Goal: Information Seeking & Learning: Check status

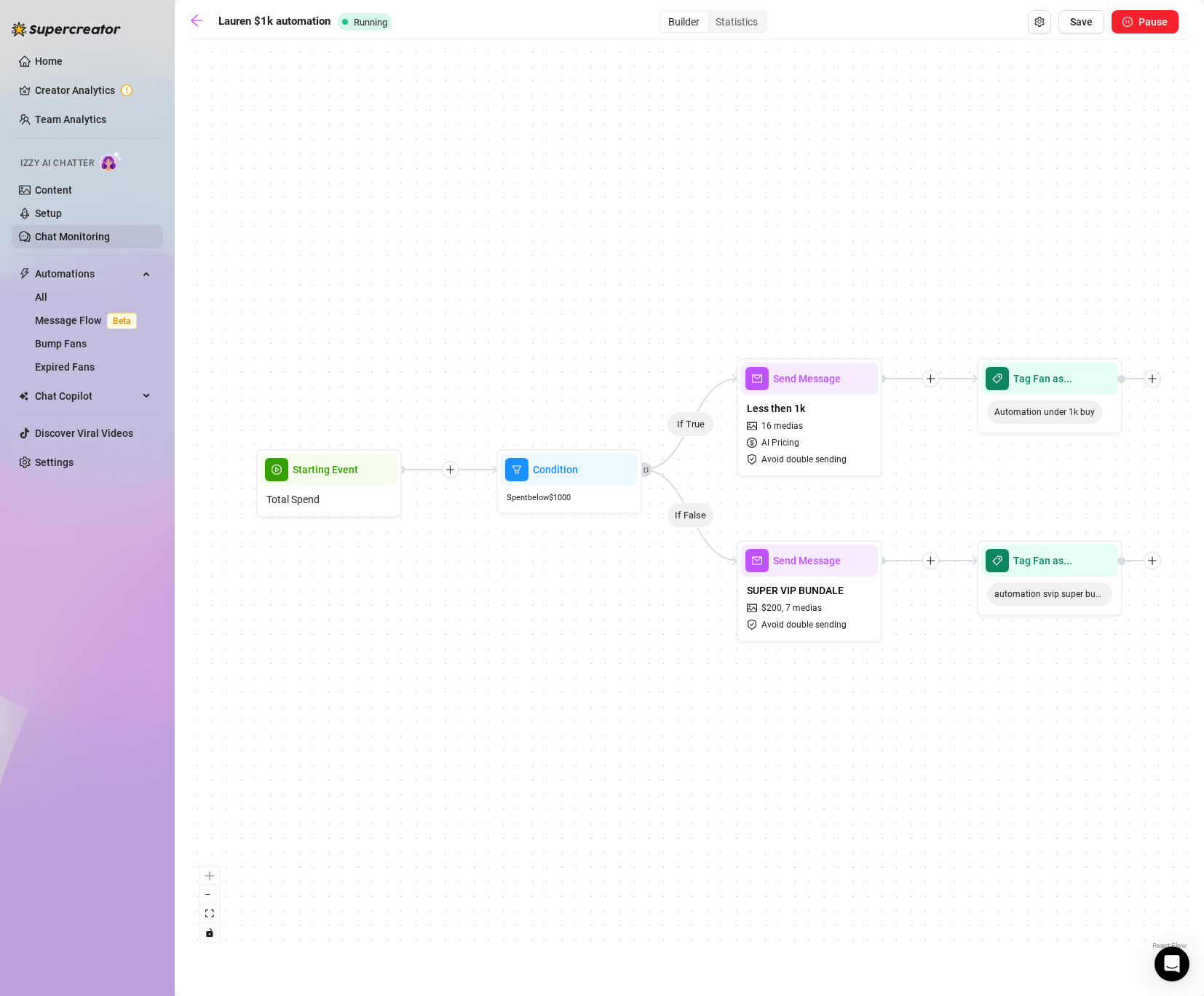
click at [69, 238] on link "Chat Monitoring" at bounding box center [72, 236] width 75 height 12
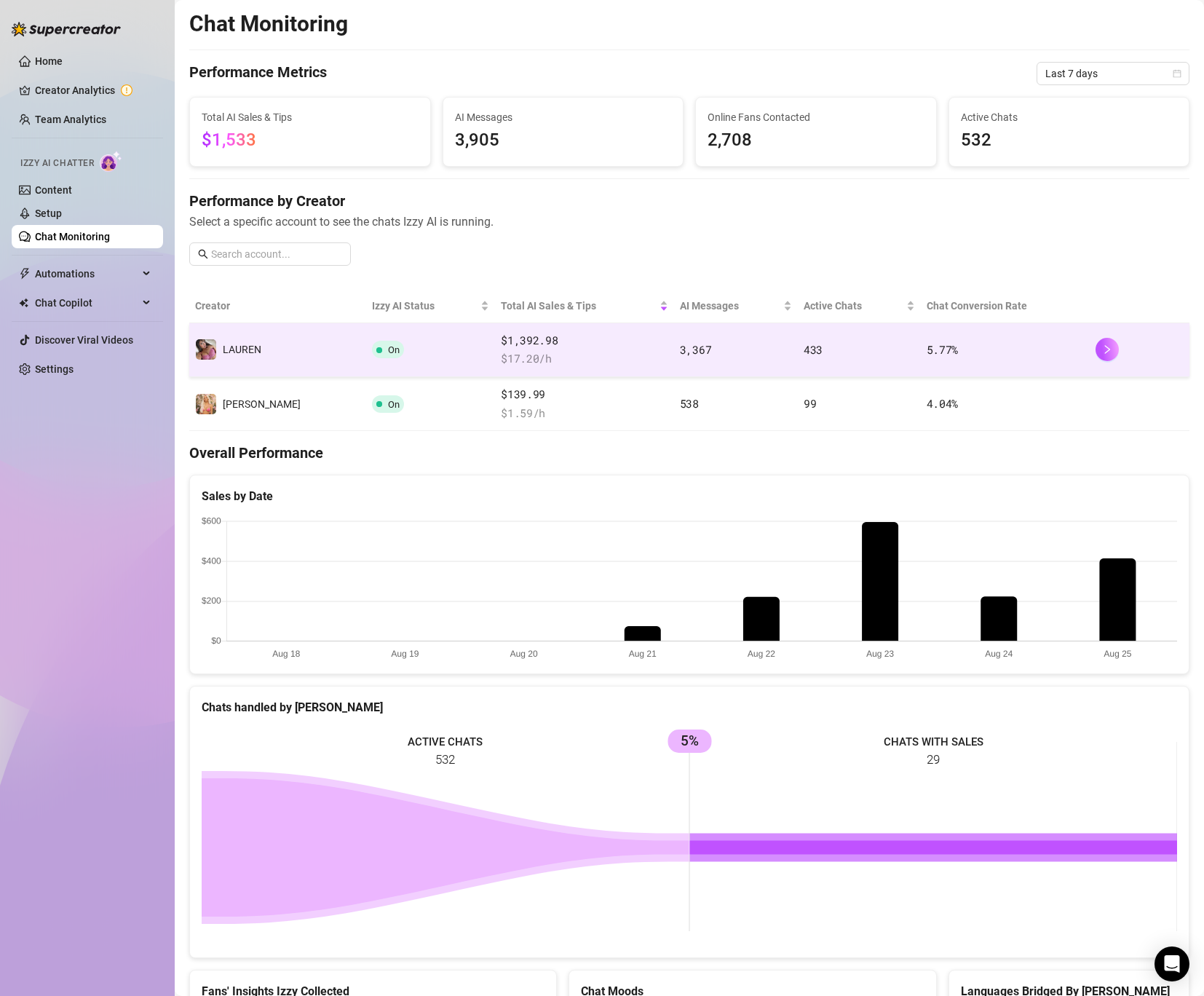
click at [775, 333] on td "3,367" at bounding box center [736, 351] width 123 height 54
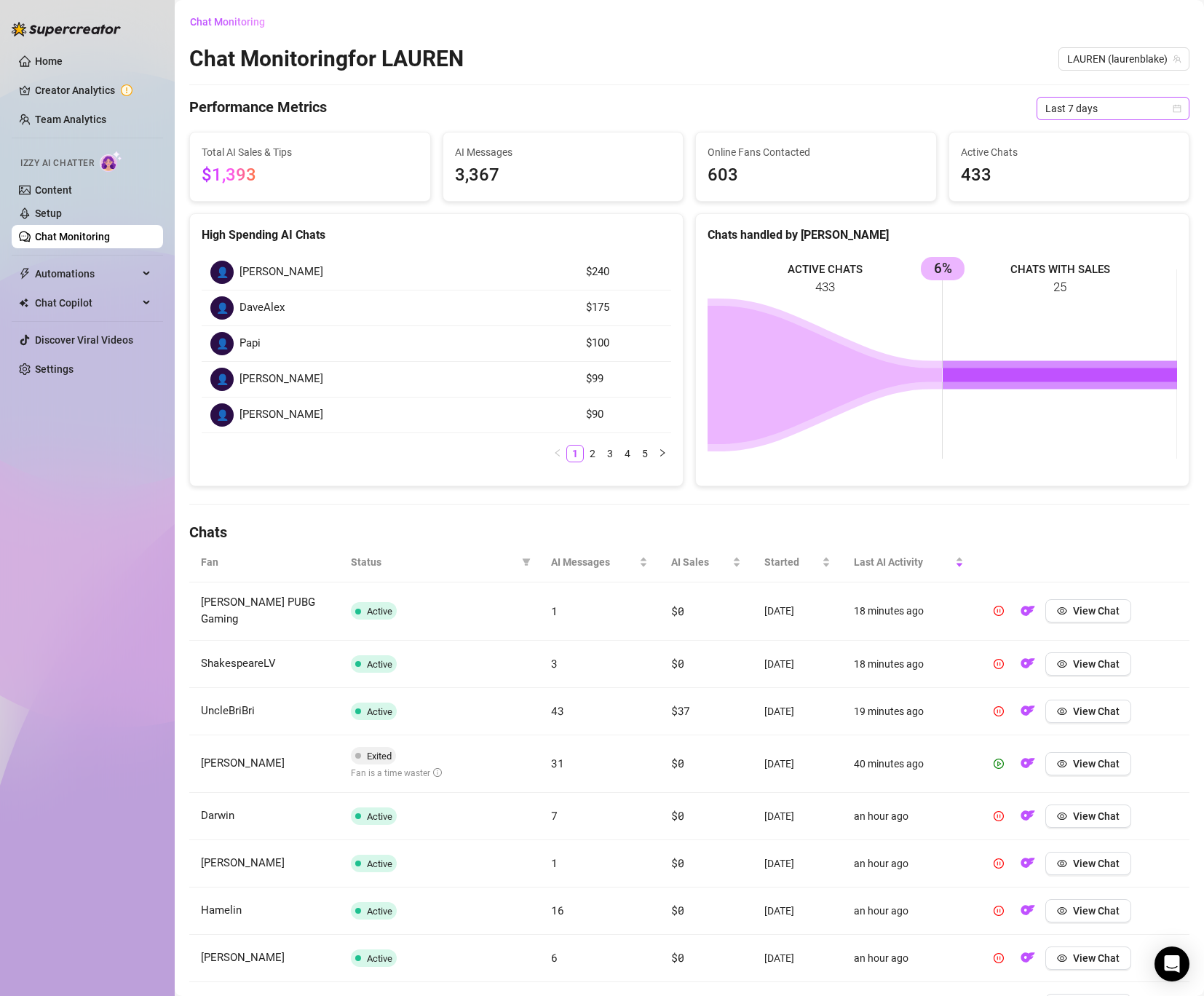
click at [1125, 98] on span "Last 7 days" at bounding box center [1112, 108] width 135 height 22
click at [1102, 176] on div "Last 30 days" at bounding box center [1113, 184] width 130 height 16
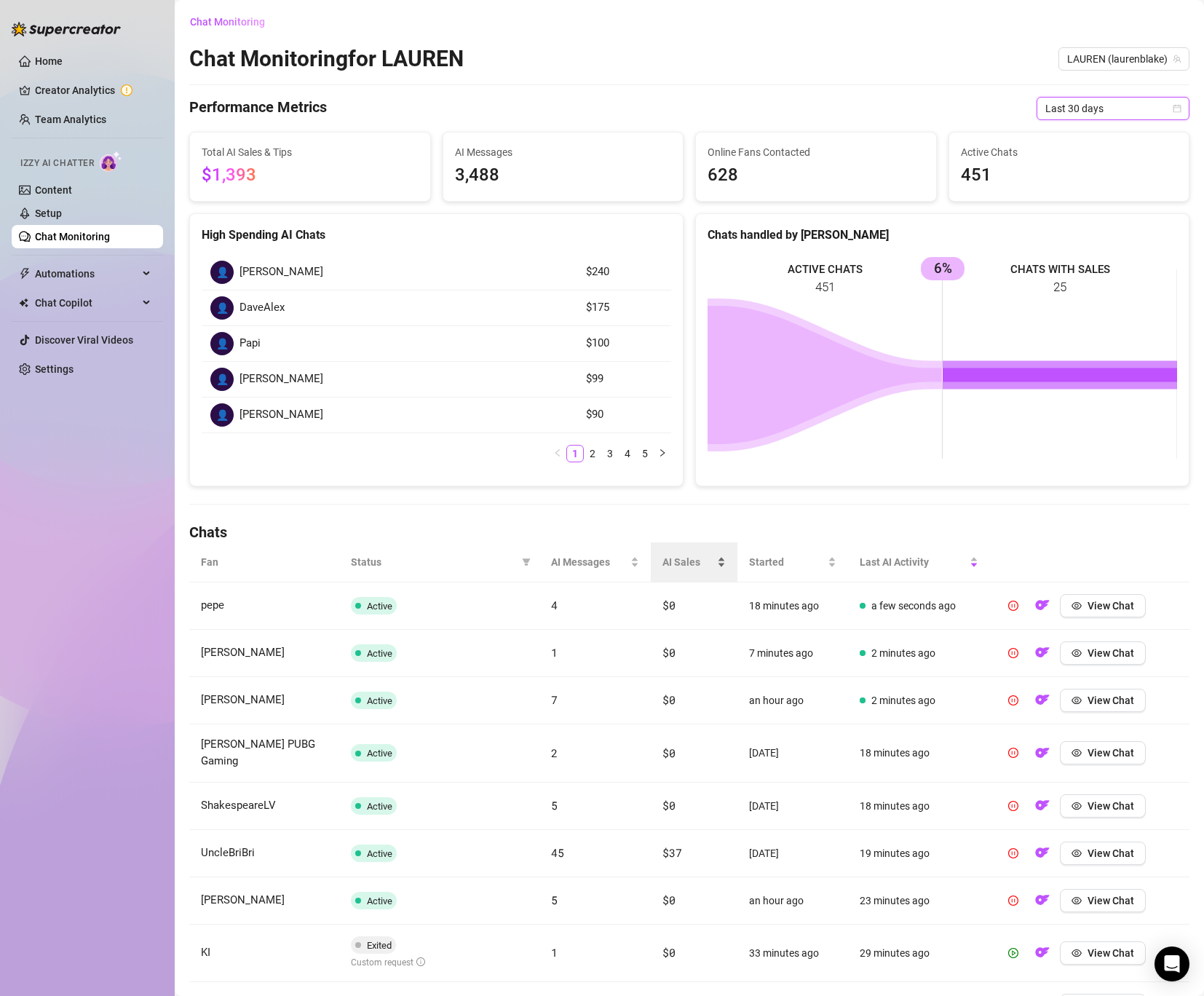
click at [684, 570] on div "AI Sales" at bounding box center [694, 562] width 63 height 16
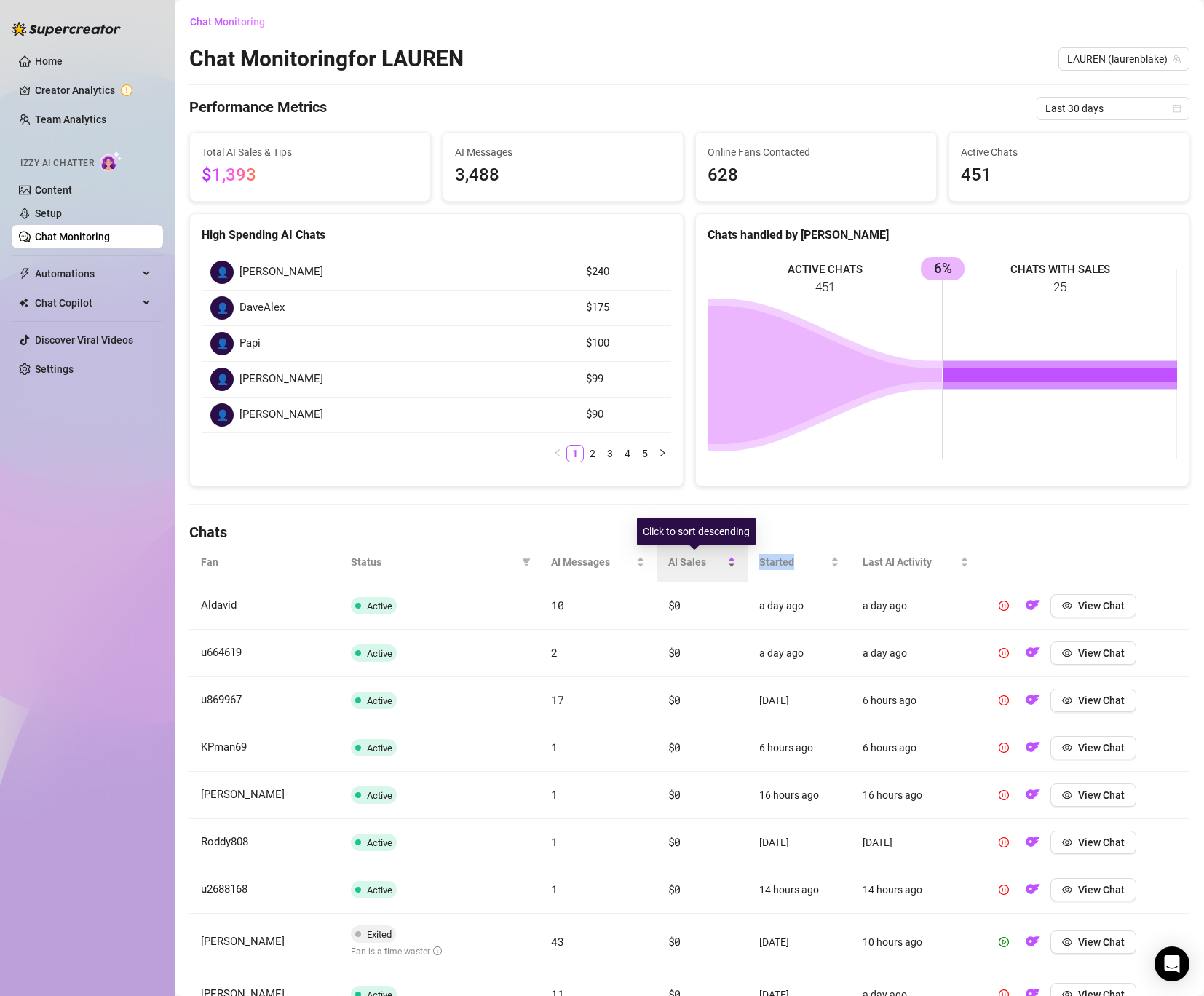
click at [684, 570] on div "AI Sales" at bounding box center [702, 562] width 68 height 16
